Goal: Check status

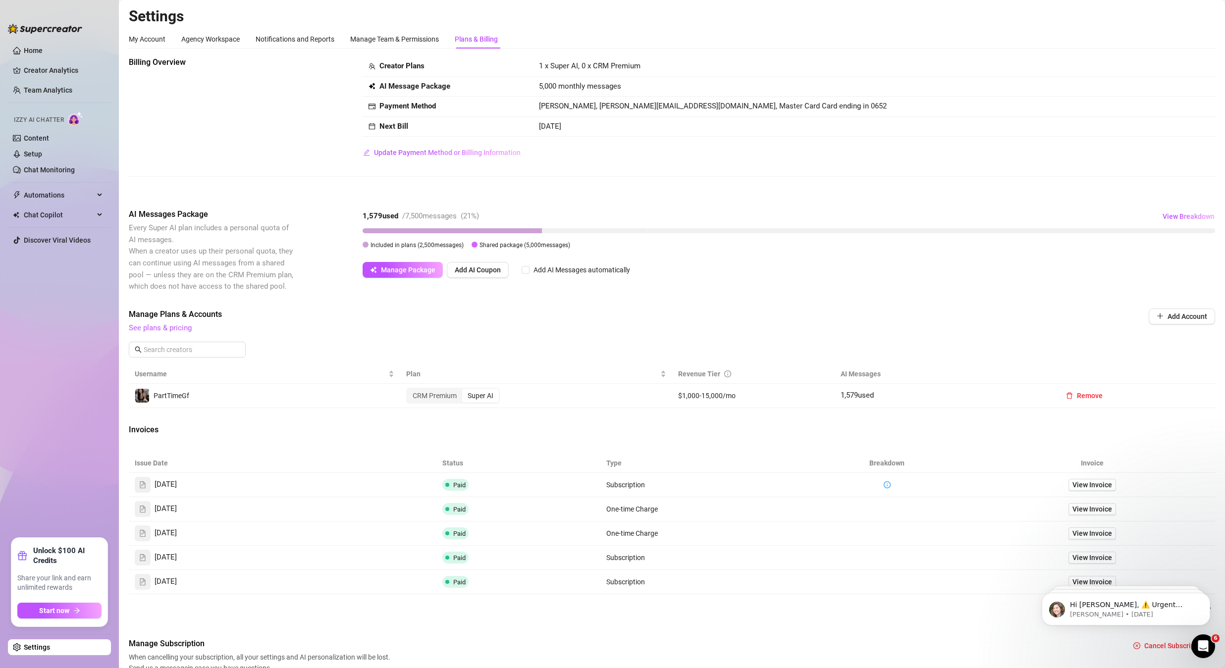
click at [907, 123] on td "[DATE]" at bounding box center [874, 127] width 682 height 20
